Goal: Transaction & Acquisition: Purchase product/service

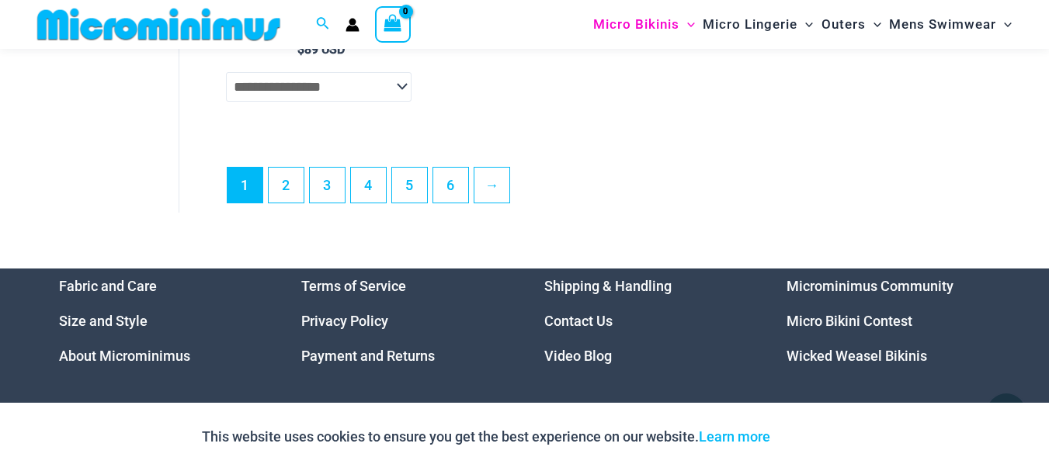
scroll to position [3949, 0]
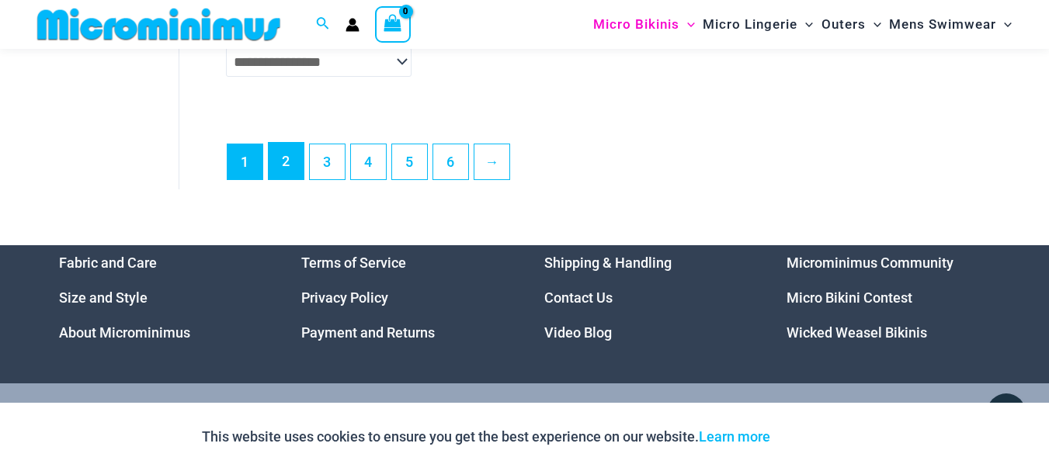
click at [286, 179] on link "2" at bounding box center [286, 161] width 35 height 36
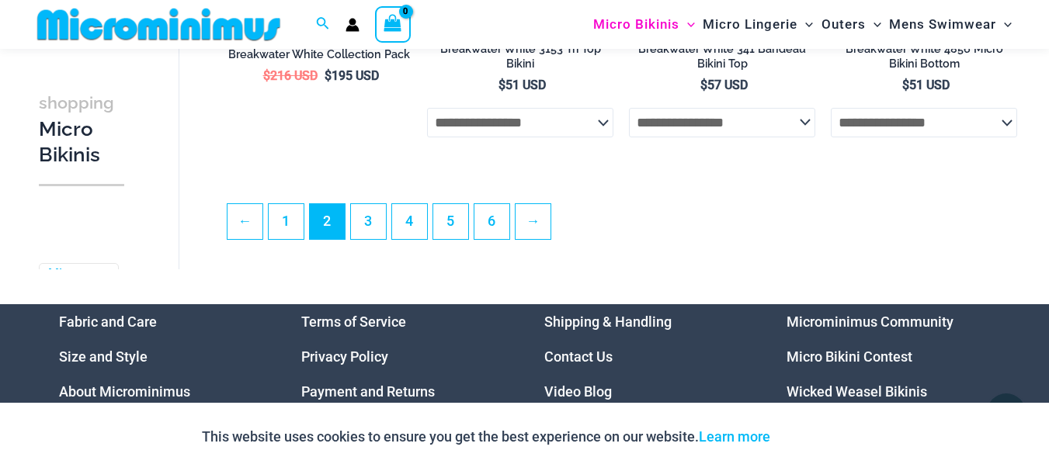
scroll to position [3482, 0]
click at [364, 240] on link "3" at bounding box center [368, 221] width 35 height 36
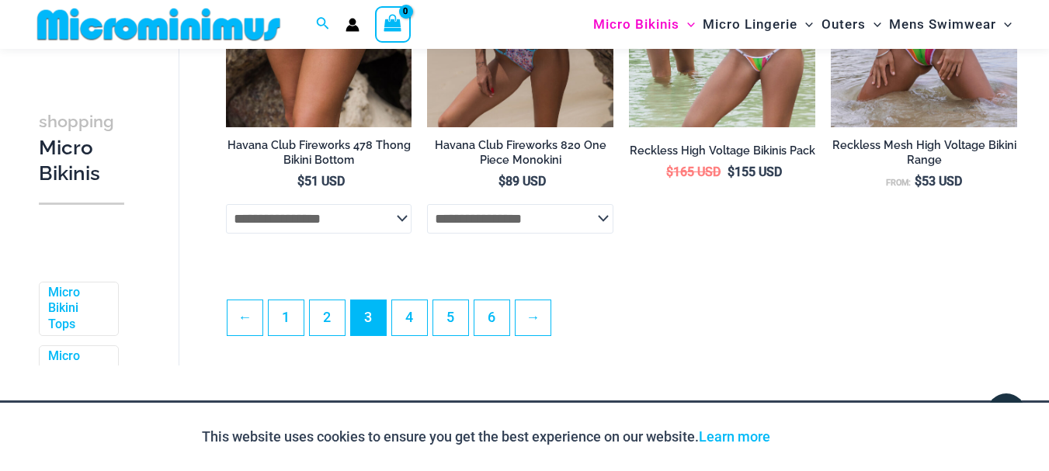
scroll to position [3484, 0]
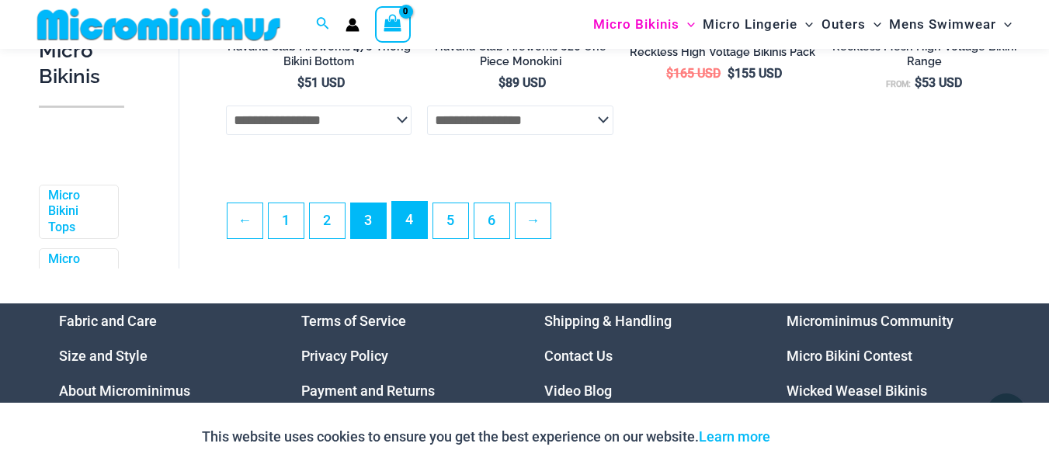
click at [415, 238] on link "4" at bounding box center [409, 220] width 35 height 36
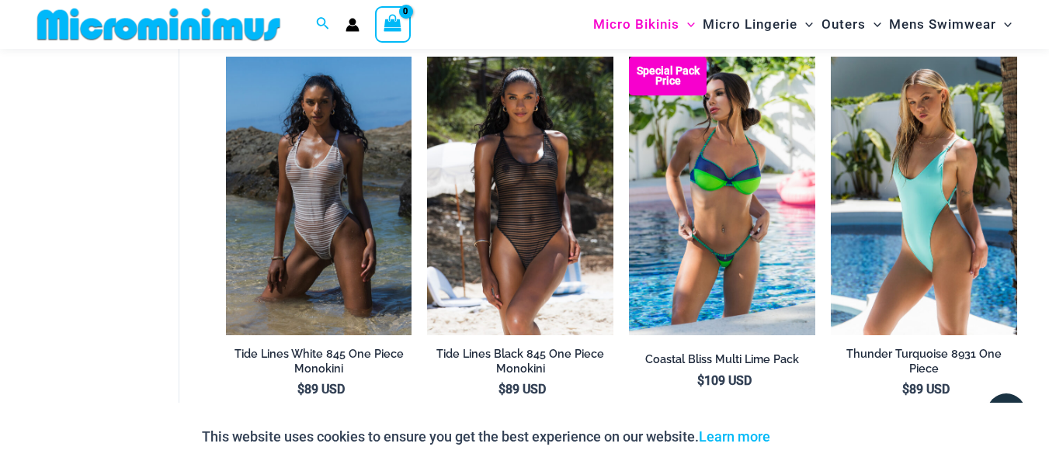
scroll to position [2316, 0]
